Goal: Task Accomplishment & Management: Manage account settings

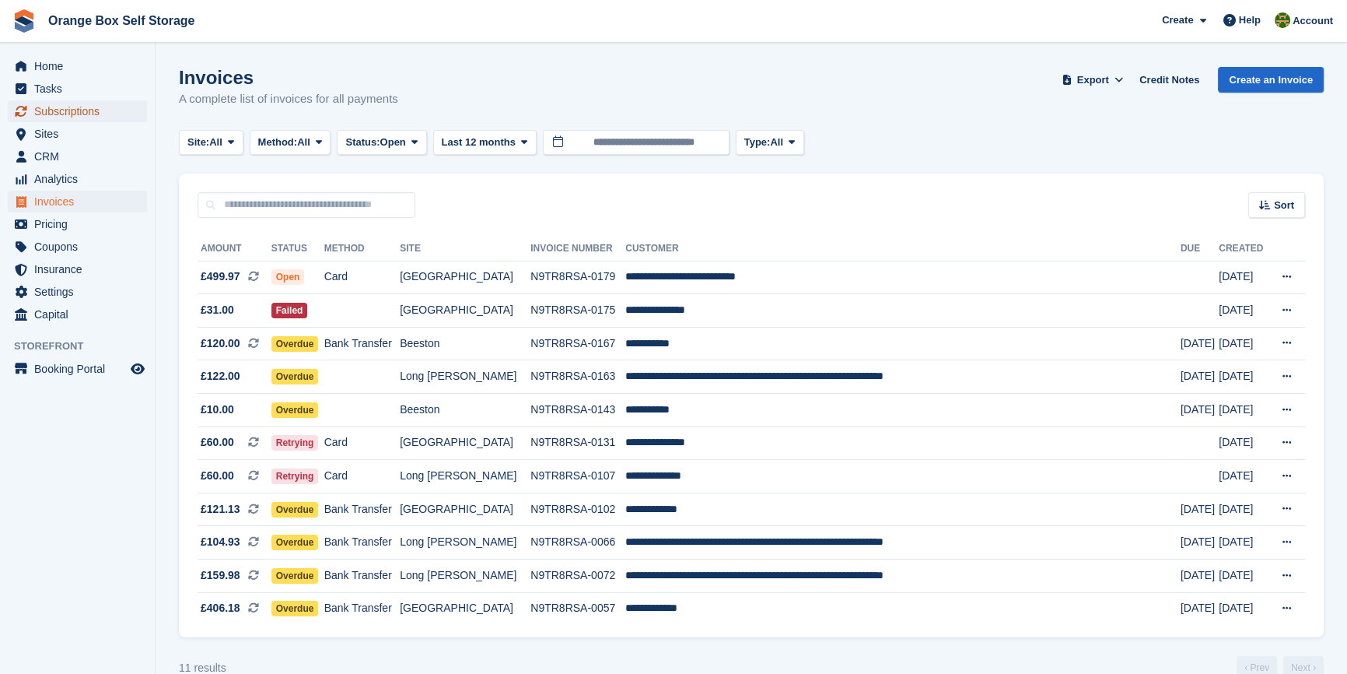
click at [61, 115] on span "Subscriptions" at bounding box center [80, 111] width 93 height 22
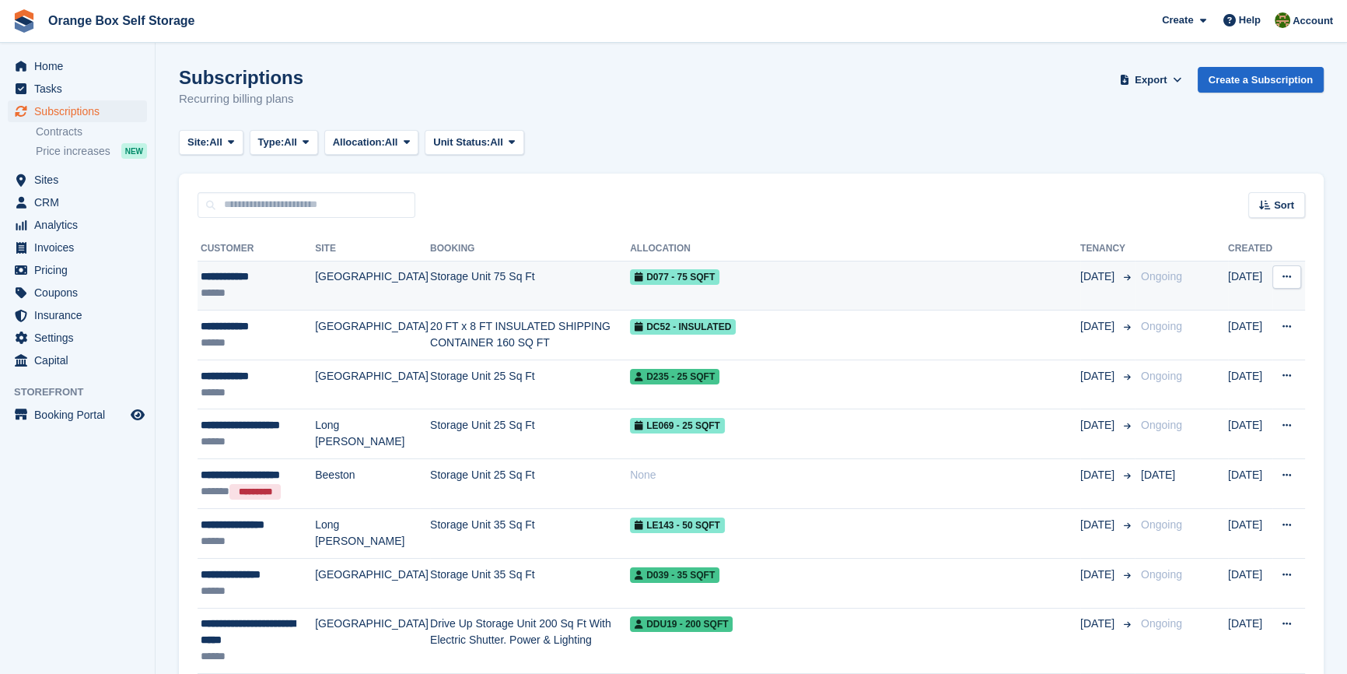
click at [437, 281] on td "Storage Unit 75 Sq Ft" at bounding box center [530, 286] width 200 height 50
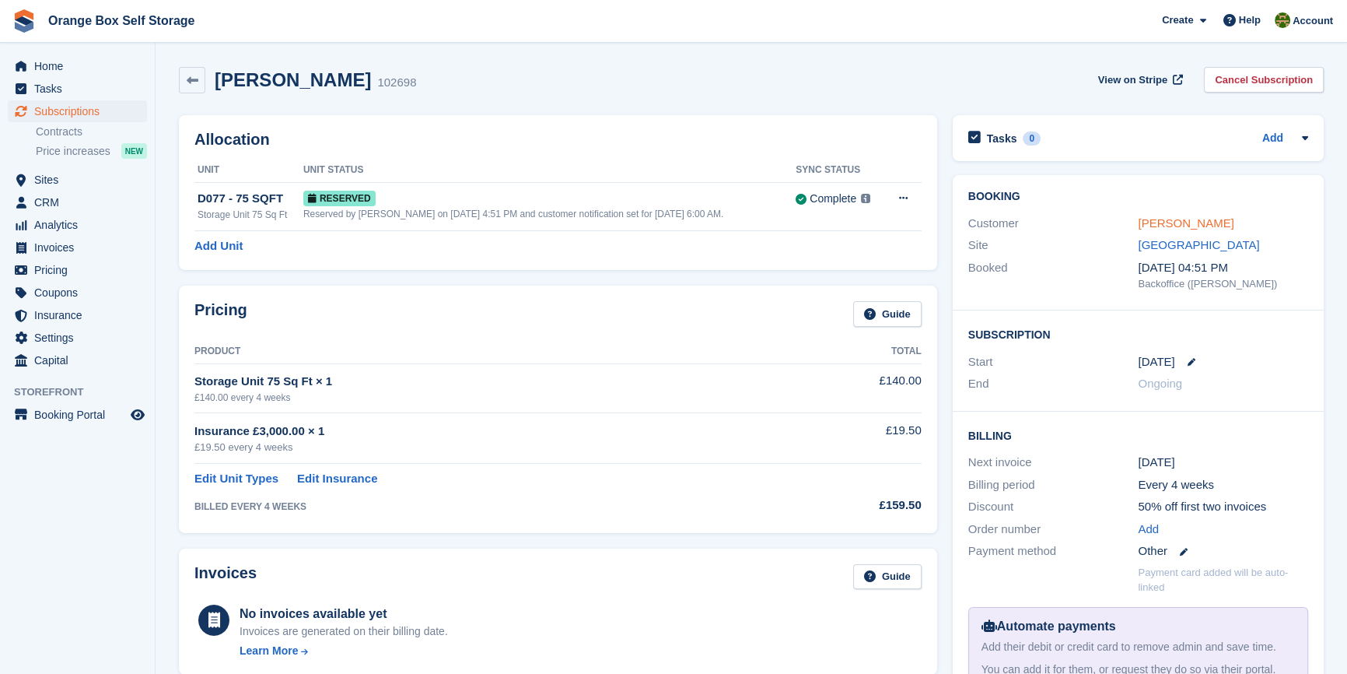
click at [1185, 226] on link "Damian Byrne" at bounding box center [1186, 222] width 96 height 13
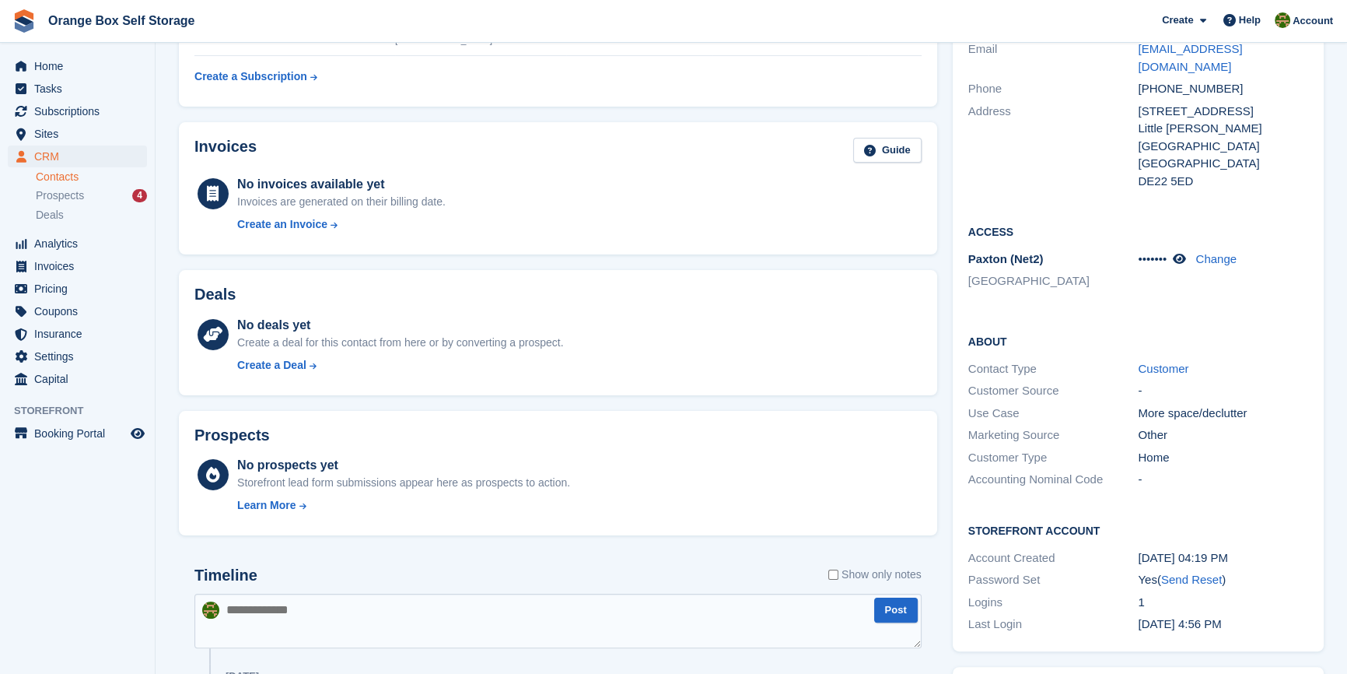
scroll to position [353, 0]
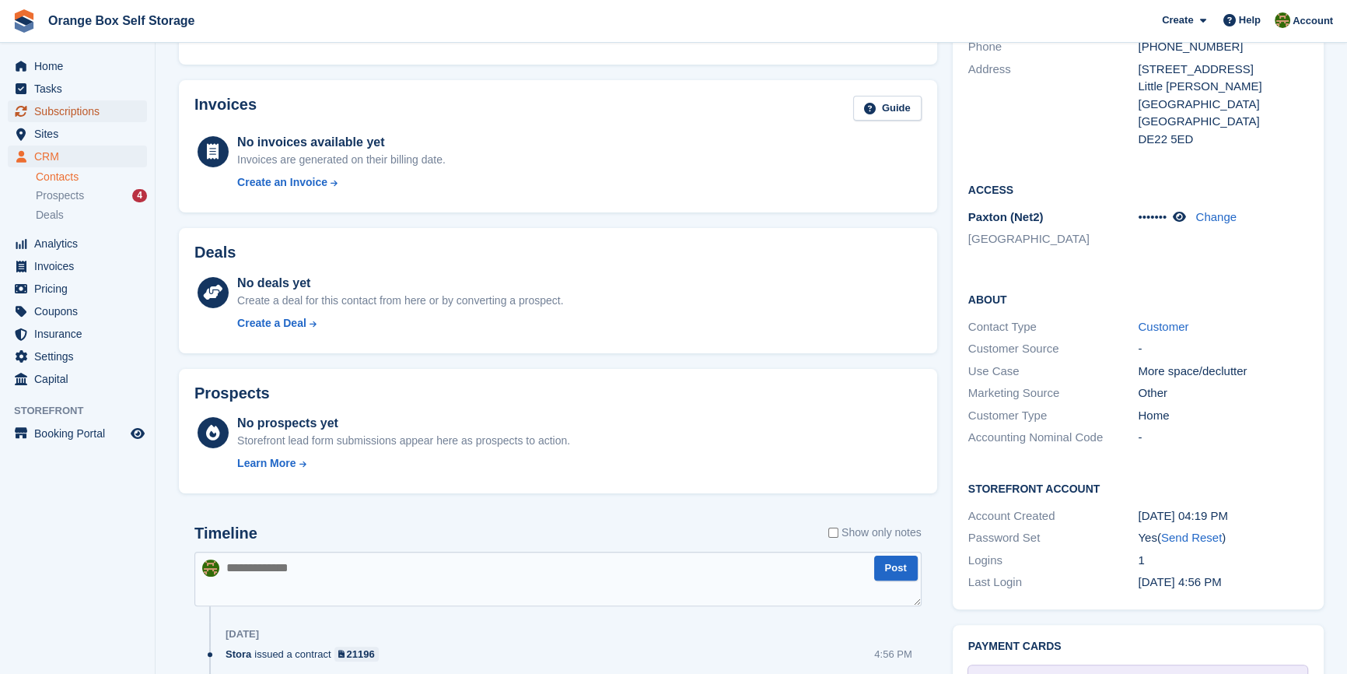
click at [91, 116] on span "Subscriptions" at bounding box center [80, 111] width 93 height 22
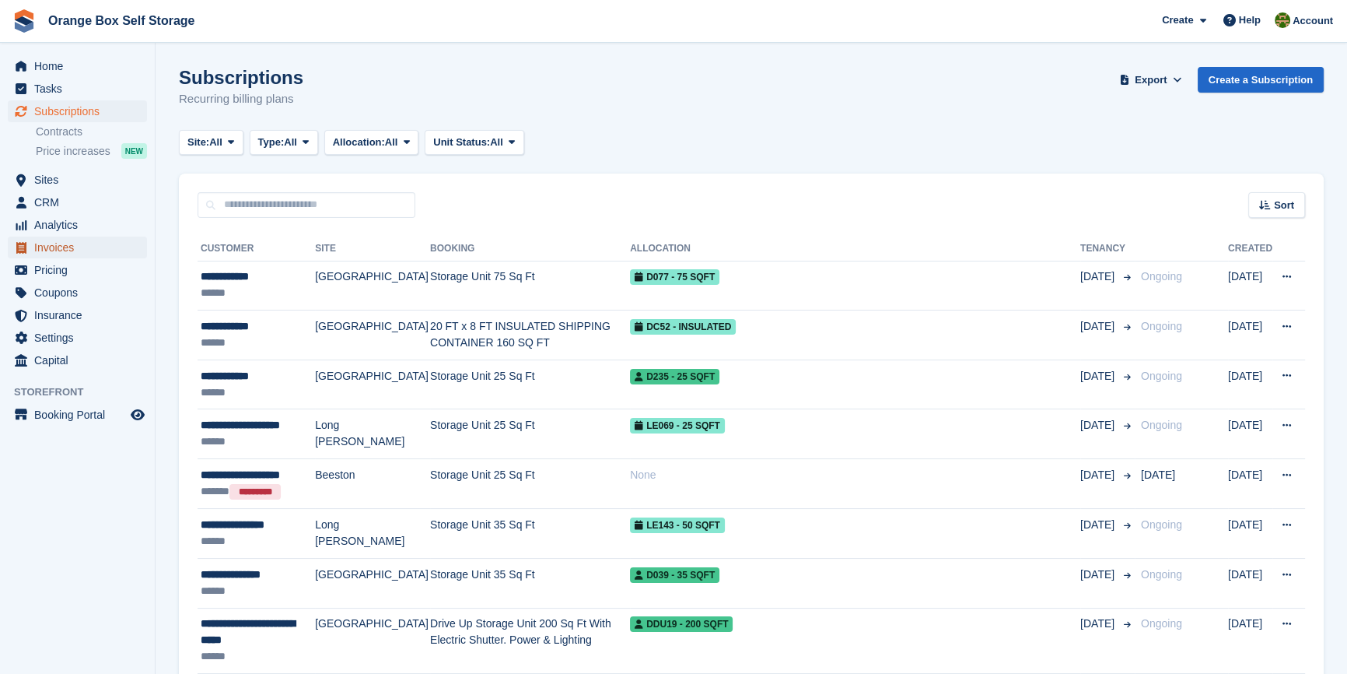
click at [61, 246] on span "Invoices" at bounding box center [80, 247] width 93 height 22
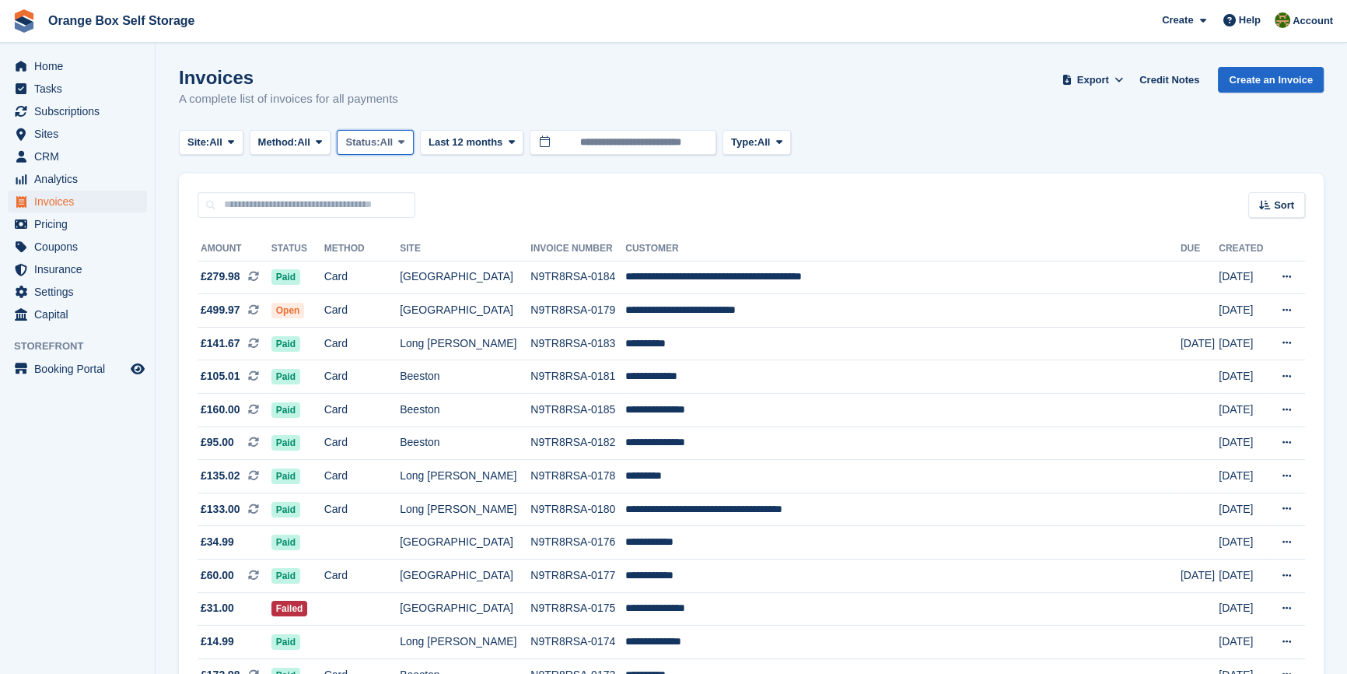
click at [394, 142] on span "All" at bounding box center [386, 143] width 13 height 16
click at [371, 269] on link "Open" at bounding box center [411, 263] width 135 height 28
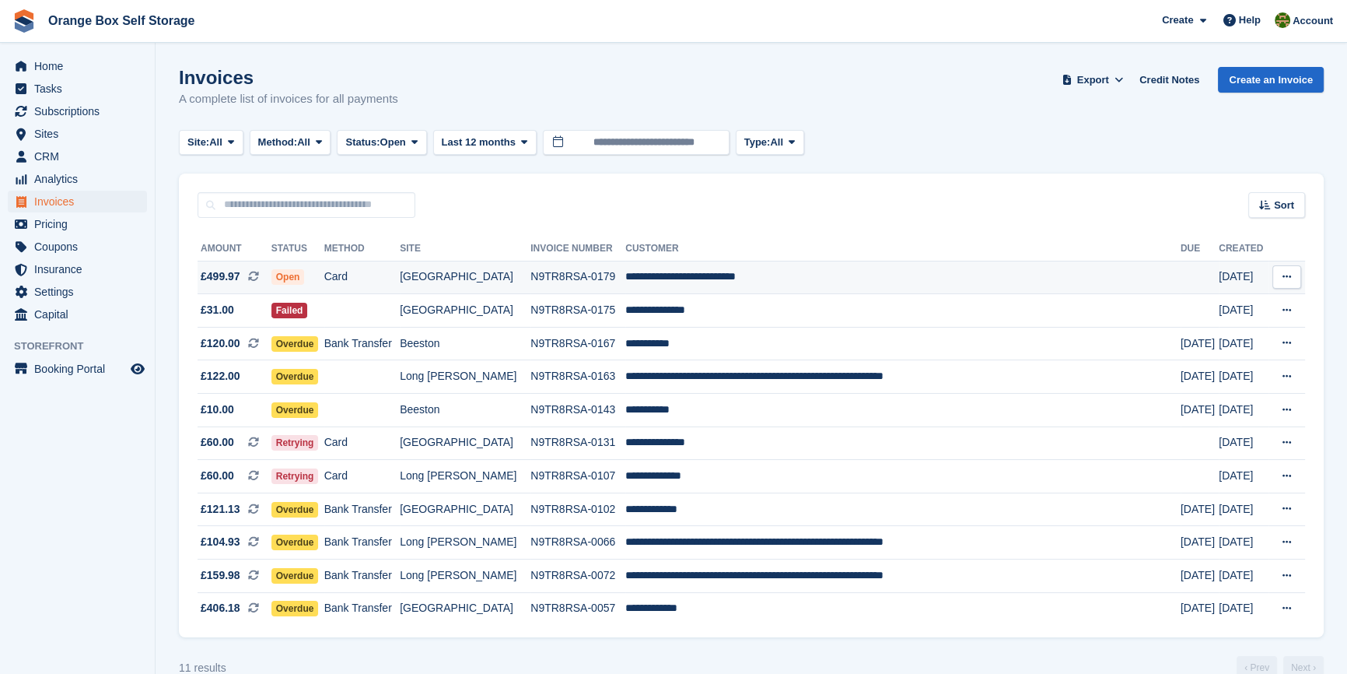
click at [734, 282] on td "**********" at bounding box center [902, 277] width 555 height 33
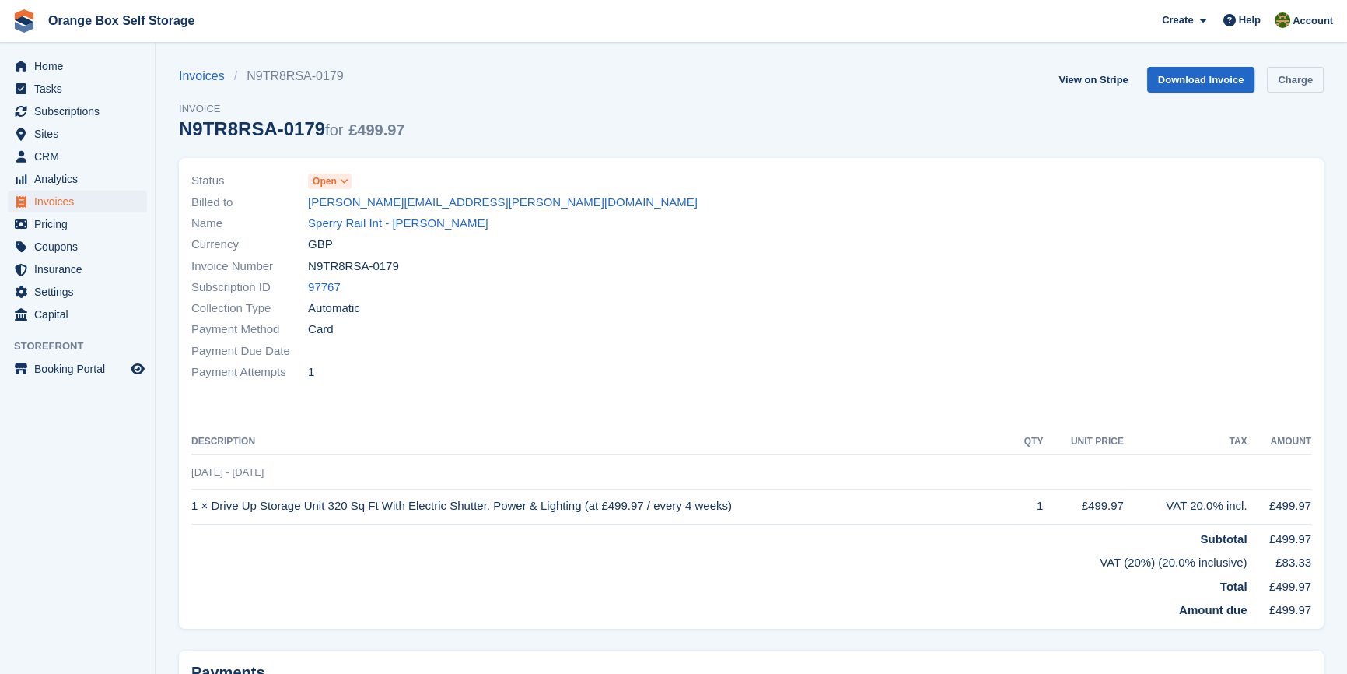
click at [1292, 88] on link "Charge" at bounding box center [1295, 80] width 57 height 26
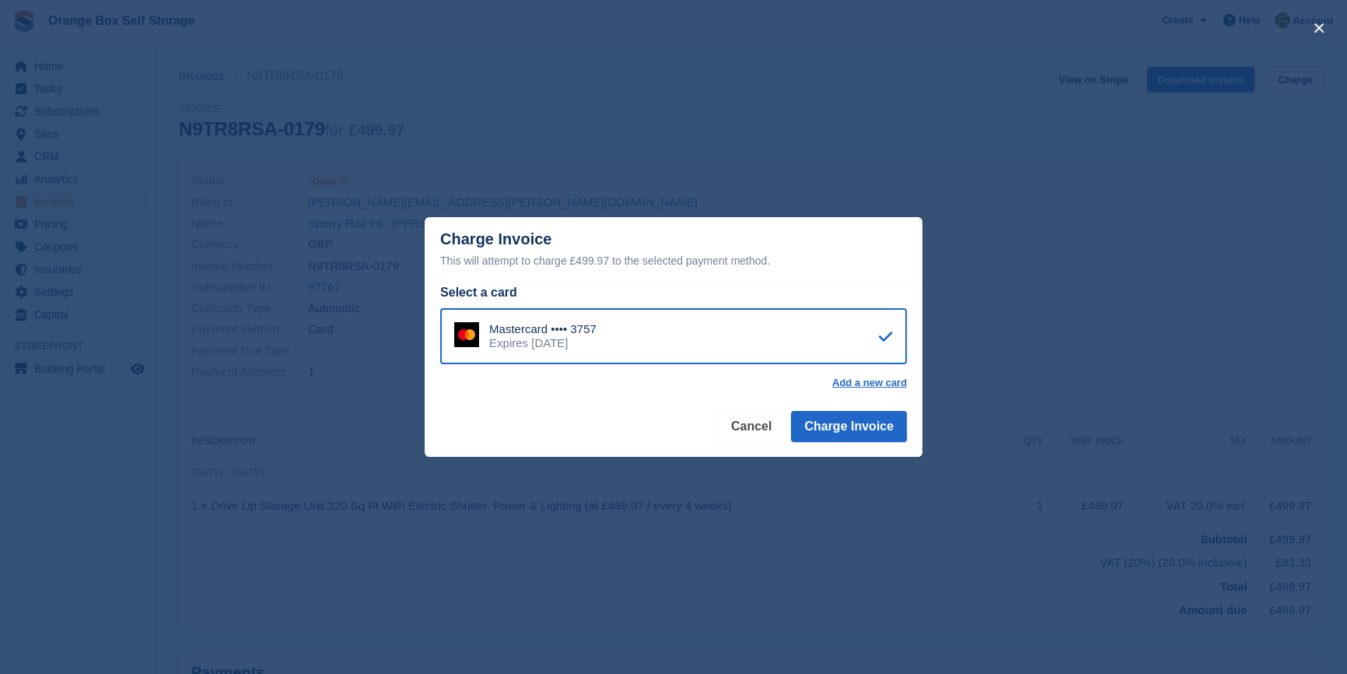
click at [756, 430] on button "Cancel" at bounding box center [751, 426] width 67 height 31
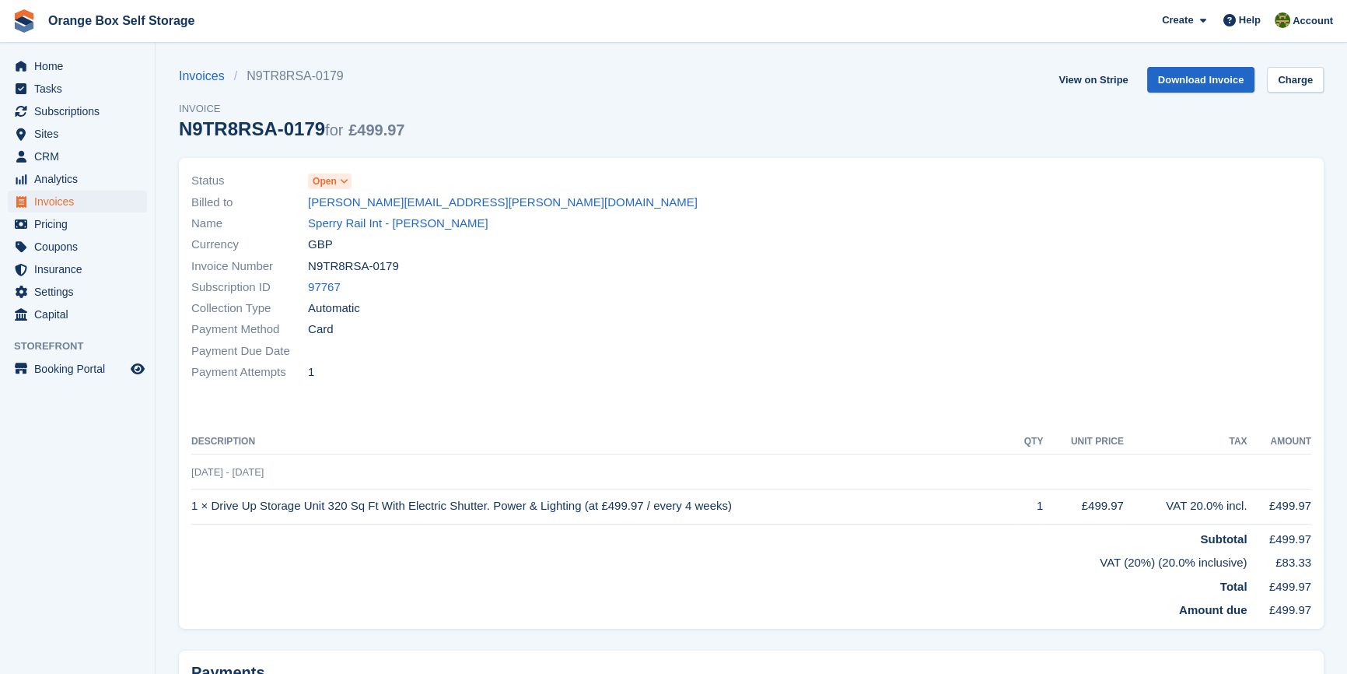
click at [526, 351] on div "Payment Due Date" at bounding box center [466, 350] width 551 height 21
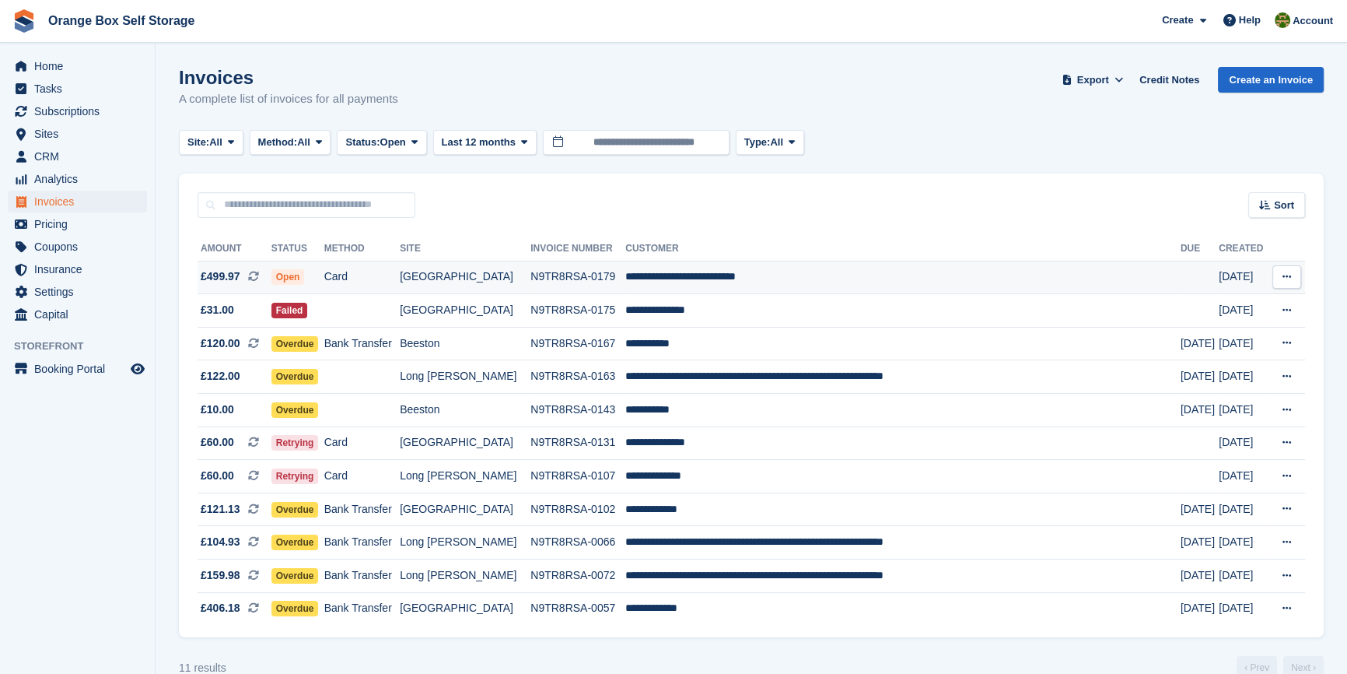
click at [577, 279] on td "N9TR8RSA-0179" at bounding box center [577, 277] width 95 height 33
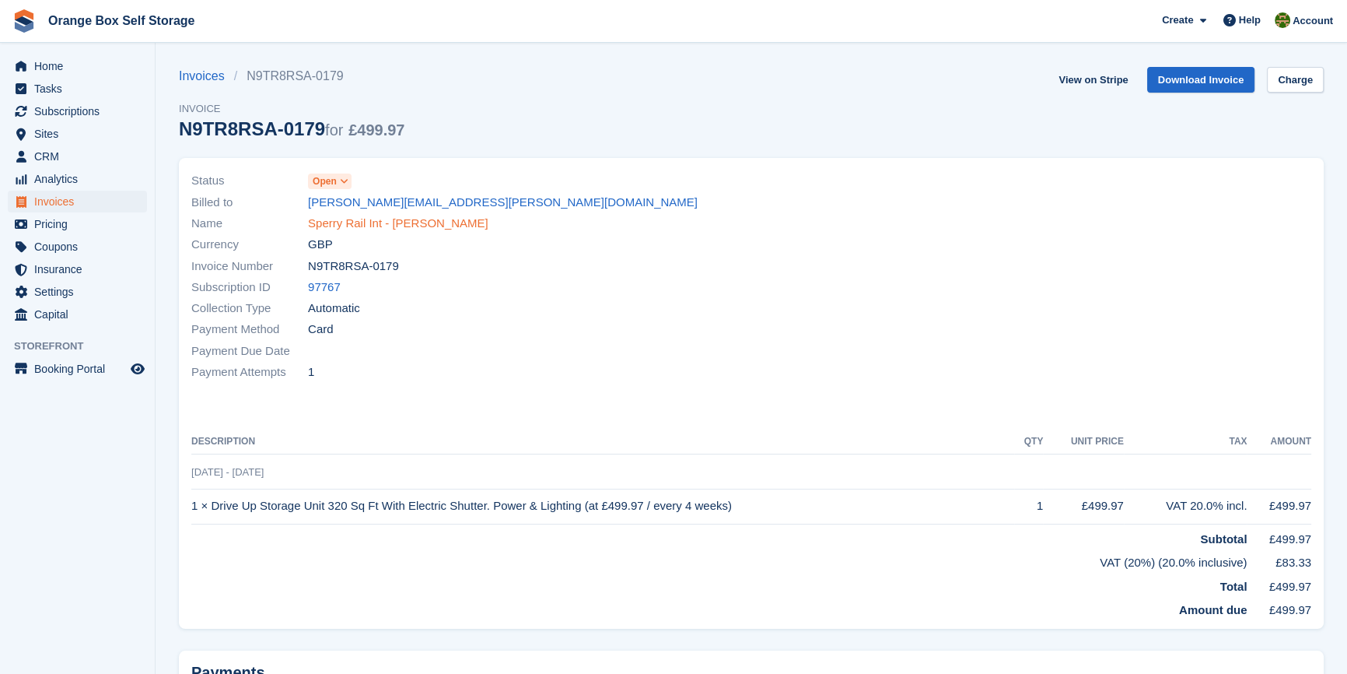
click at [344, 219] on link "Sperry Rail Int - [PERSON_NAME]" at bounding box center [398, 224] width 180 height 18
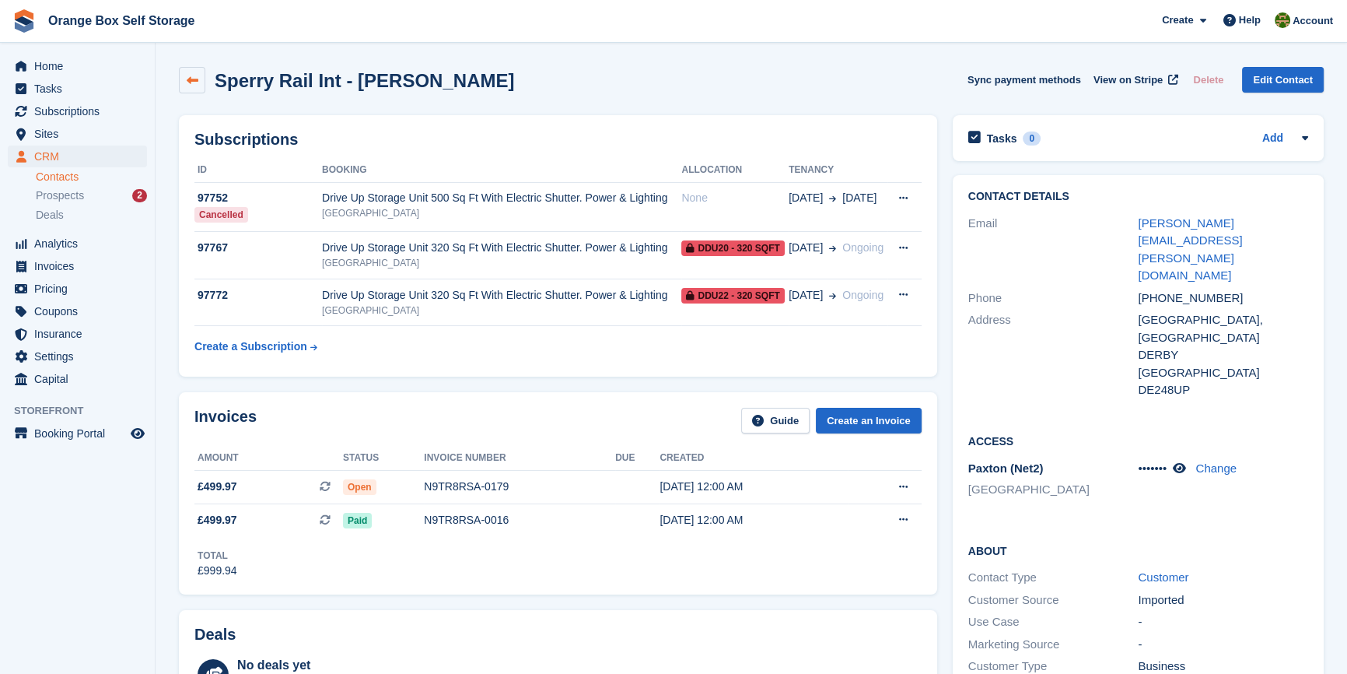
click at [194, 75] on icon at bounding box center [193, 81] width 12 height 12
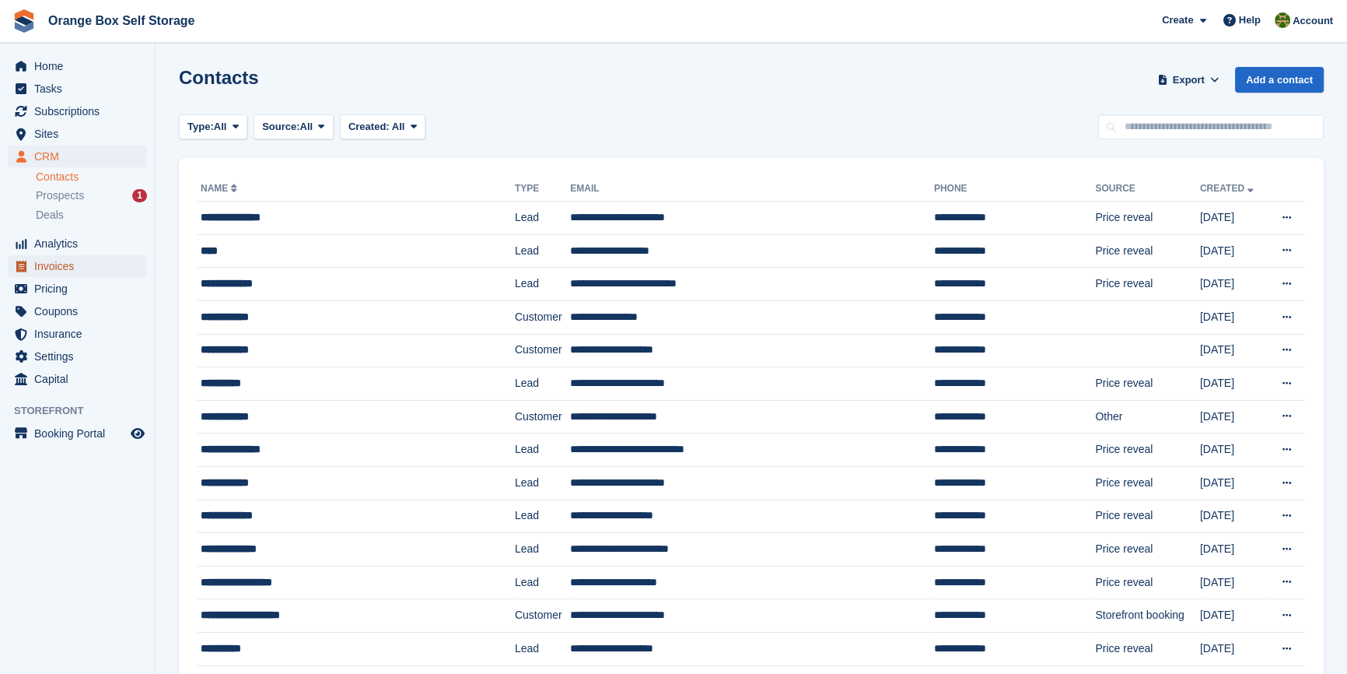
click at [53, 266] on span "Invoices" at bounding box center [80, 266] width 93 height 22
